Goal: Check status: Check status

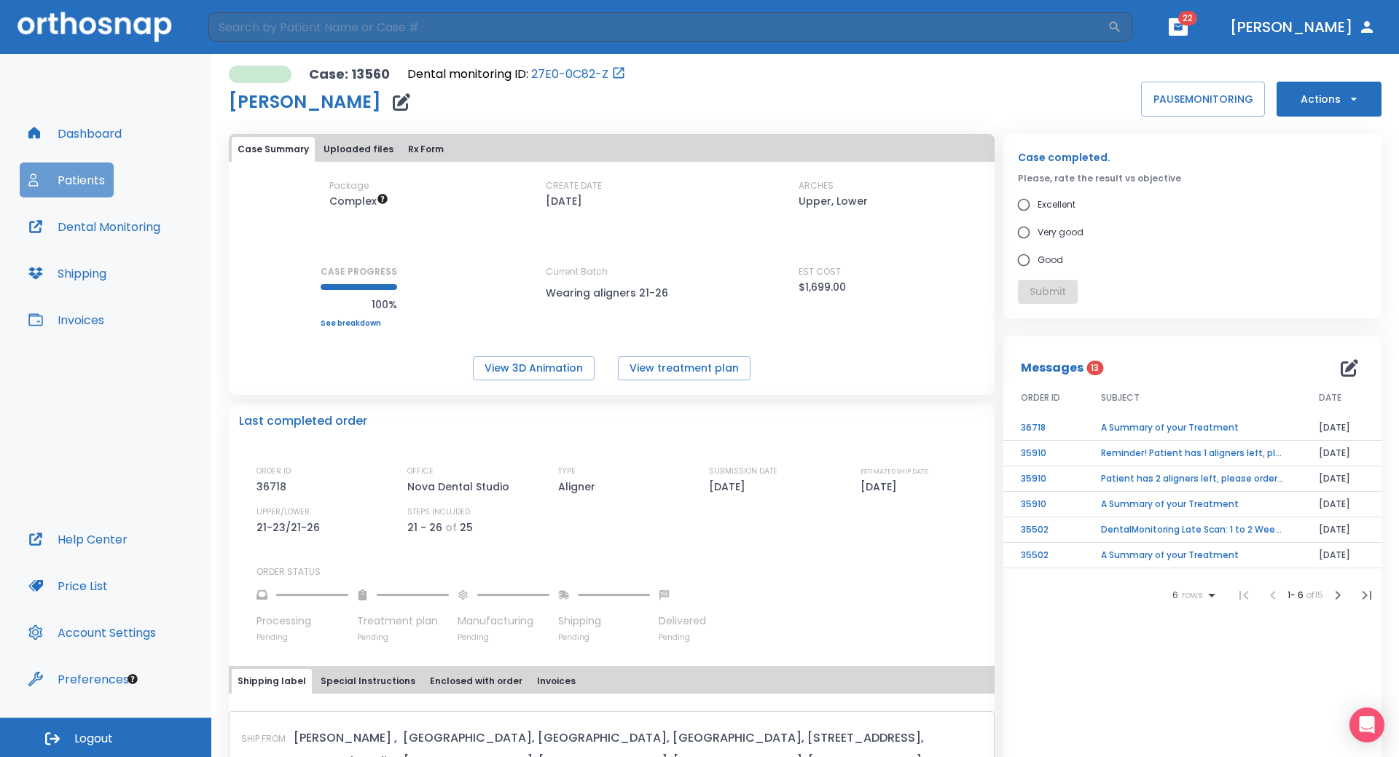
click at [71, 189] on button "Patients" at bounding box center [67, 180] width 94 height 35
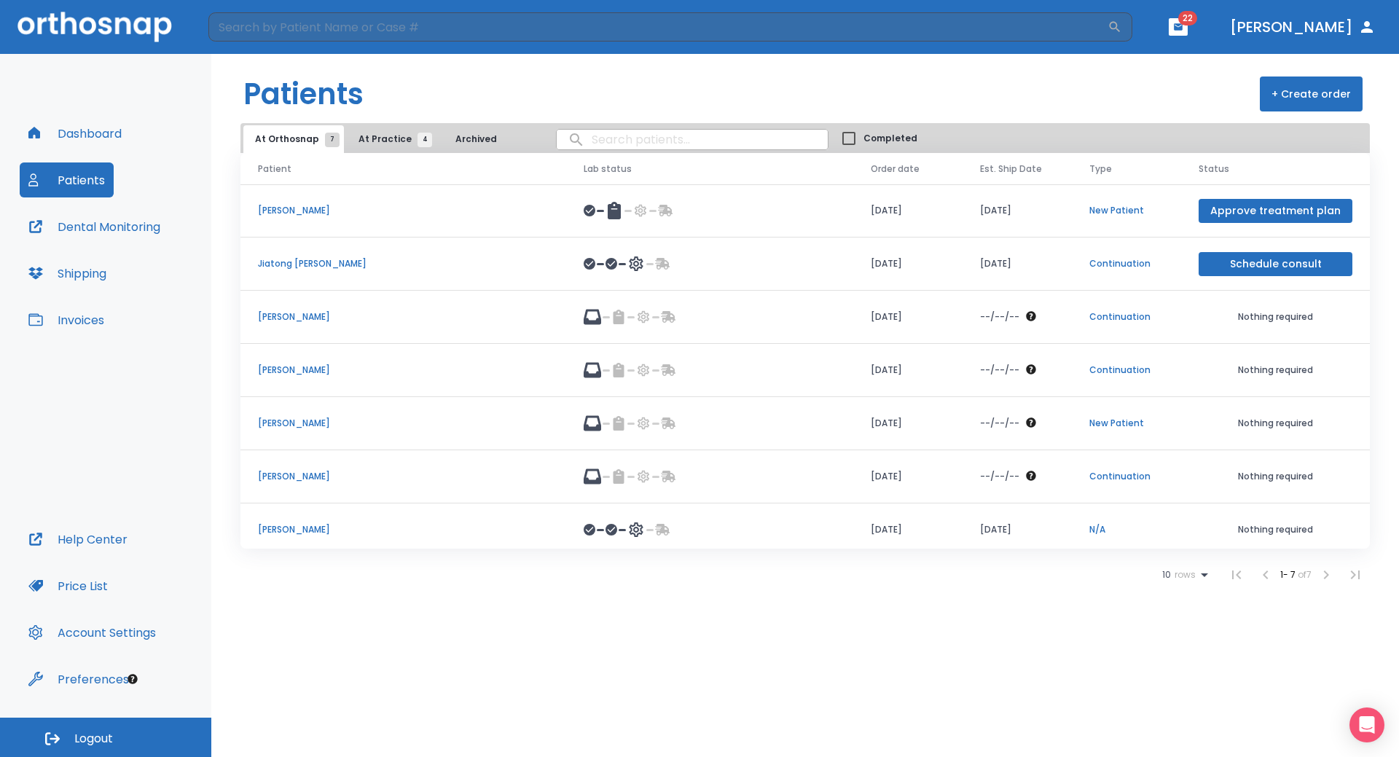
click at [270, 481] on p "[PERSON_NAME]" at bounding box center [403, 476] width 291 height 13
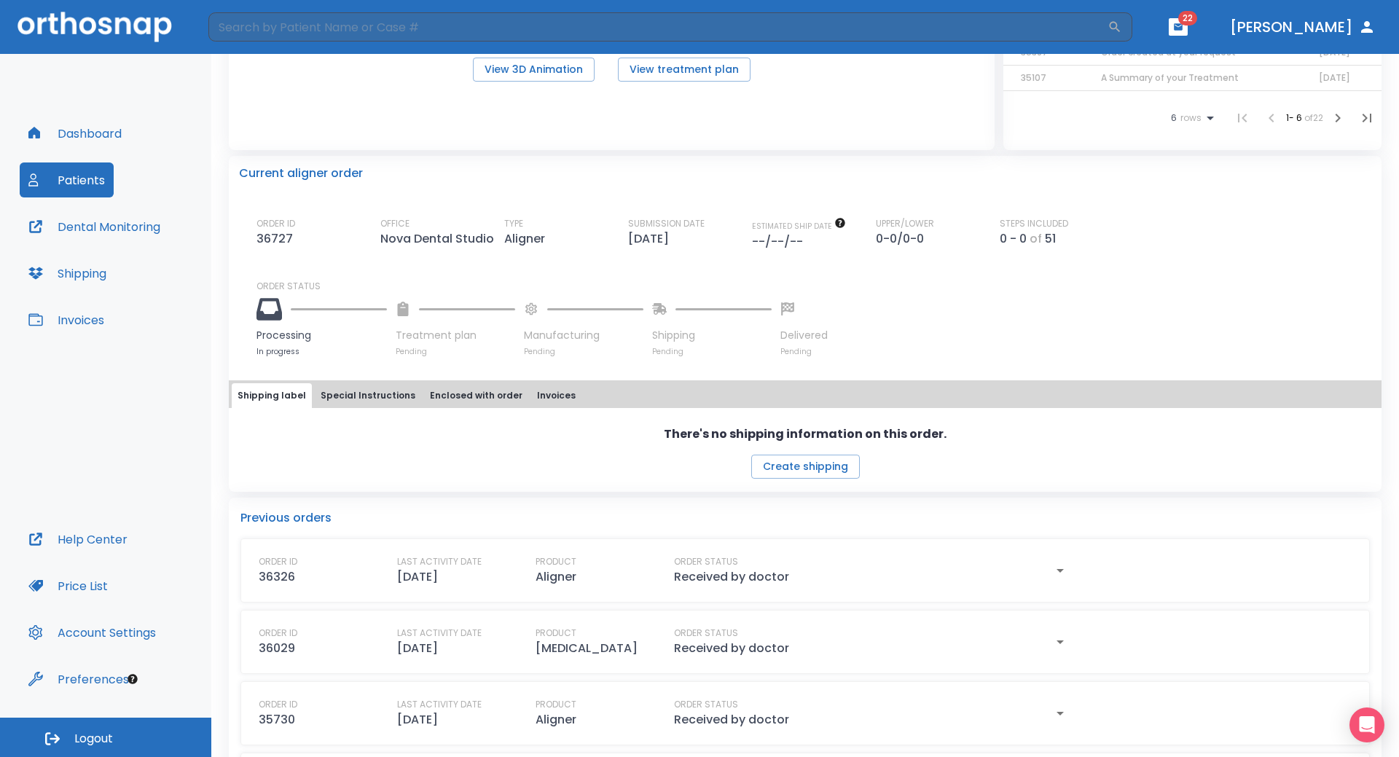
scroll to position [291, 0]
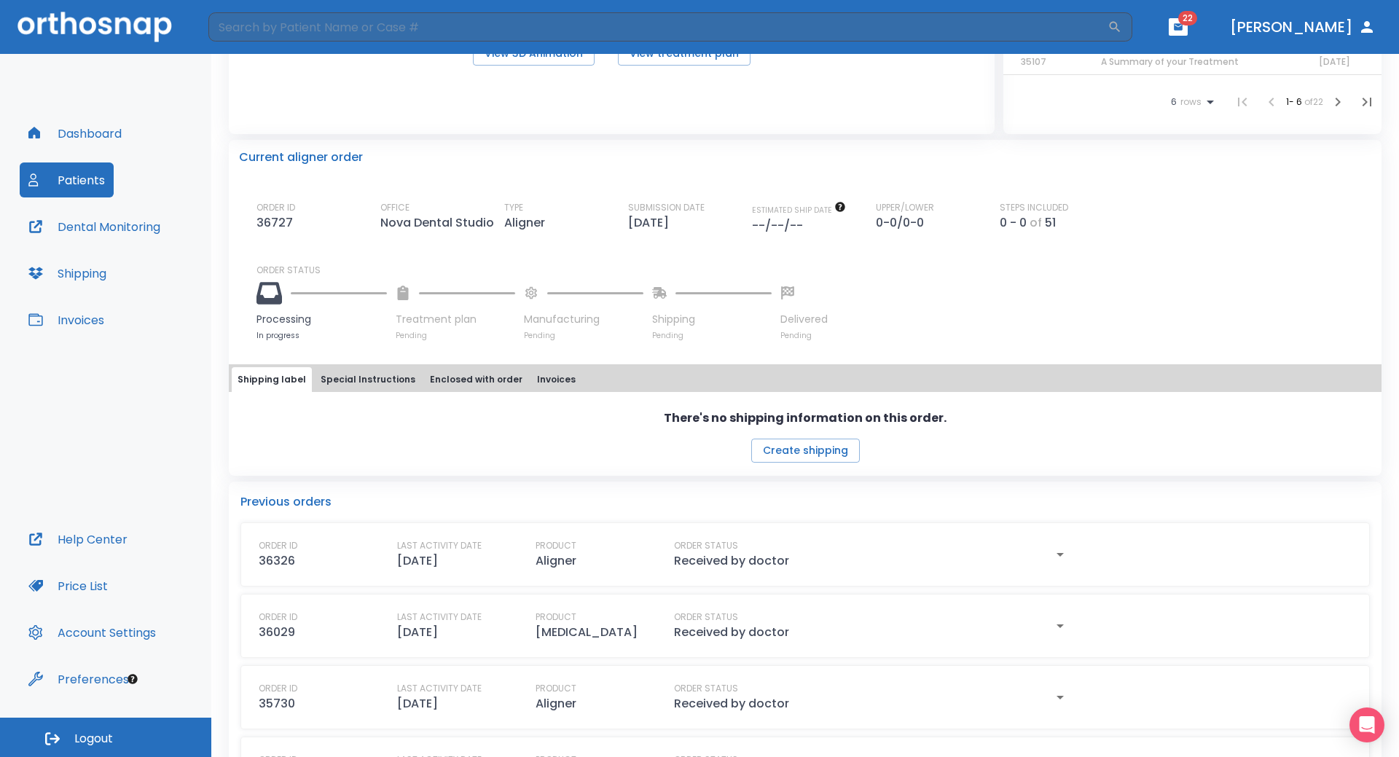
click at [440, 578] on div "ORDER ID 36326 LAST ACTIVITY DATE [DATE] PRODUCT Aligner ORDER STATUS Received …" at bounding box center [805, 554] width 1130 height 64
drag, startPoint x: 526, startPoint y: 565, endPoint x: 545, endPoint y: 564, distance: 19.0
click at [530, 565] on div "ORDER ID 36326 LAST ACTIVITY DATE [DATE] PRODUCT Aligner ORDER STATUS Received …" at bounding box center [805, 554] width 1093 height 31
click at [1052, 558] on icon "button" at bounding box center [1060, 554] width 17 height 17
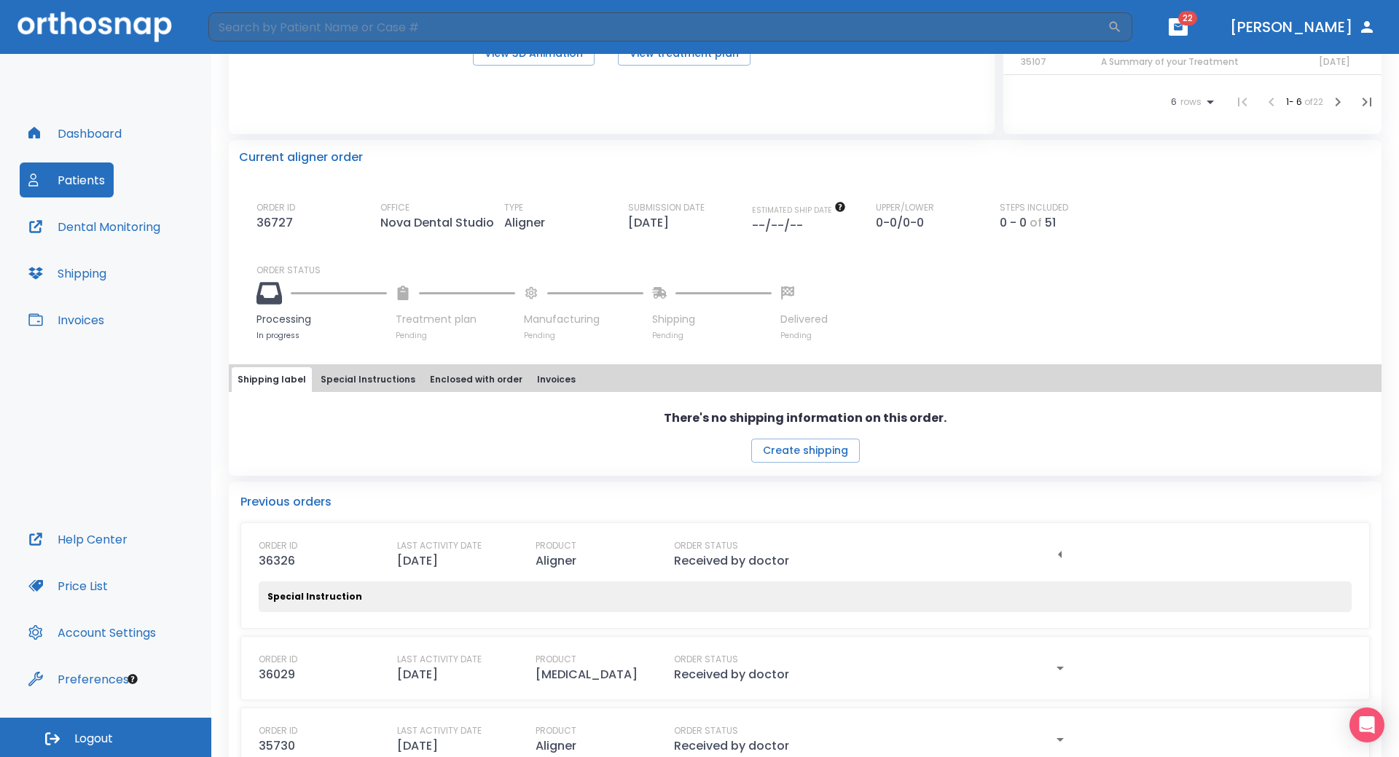
drag, startPoint x: 571, startPoint y: 495, endPoint x: 570, endPoint y: 468, distance: 27.0
click at [571, 493] on p "Previous orders" at bounding box center [805, 501] width 1130 height 17
